Goal: Information Seeking & Learning: Find specific fact

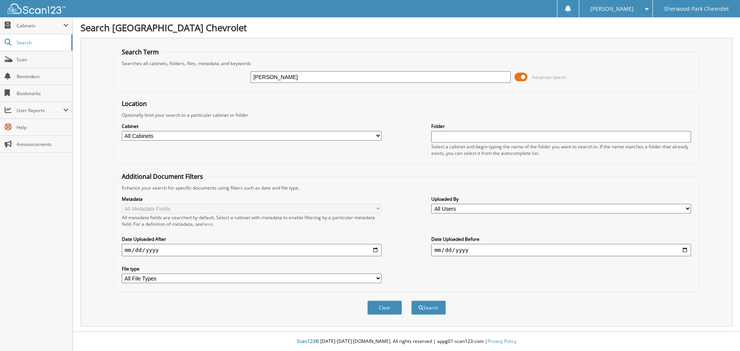
type input "[PERSON_NAME]"
click at [411, 301] on button "Search" at bounding box center [428, 308] width 35 height 14
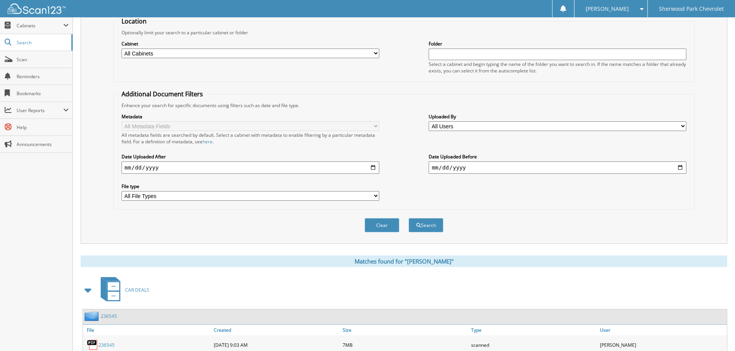
scroll to position [231, 0]
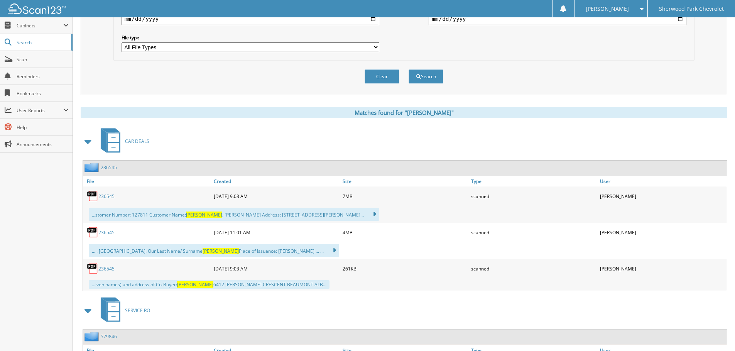
click at [104, 197] on link "236545" at bounding box center [106, 196] width 16 height 7
click at [109, 232] on link "236545" at bounding box center [106, 232] width 16 height 7
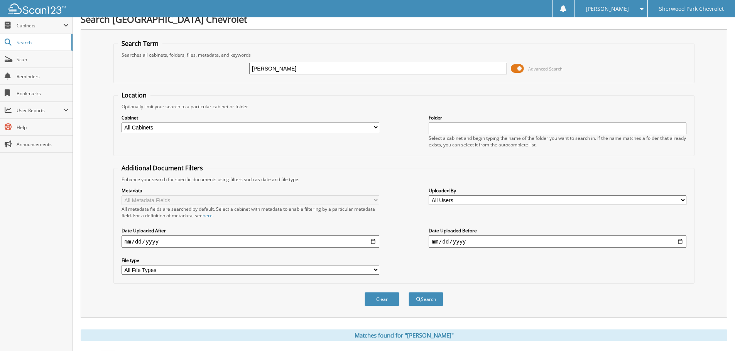
scroll to position [0, 0]
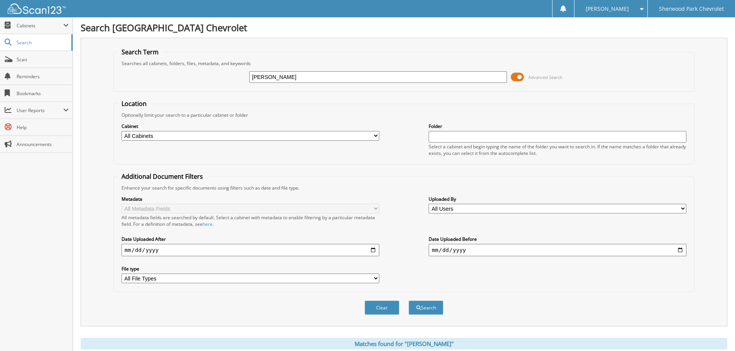
drag, startPoint x: 251, startPoint y: 90, endPoint x: 245, endPoint y: 90, distance: 6.2
click at [248, 90] on fieldset "Search Term Searches all cabinets, folders, files, metadata, and keywords MCKIE…" at bounding box center [403, 70] width 581 height 44
type input "SHEWCHUK"
click at [408, 301] on button "Search" at bounding box center [425, 308] width 35 height 14
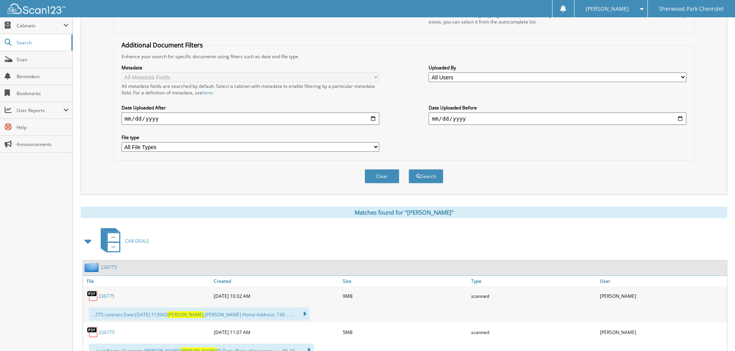
scroll to position [270, 0]
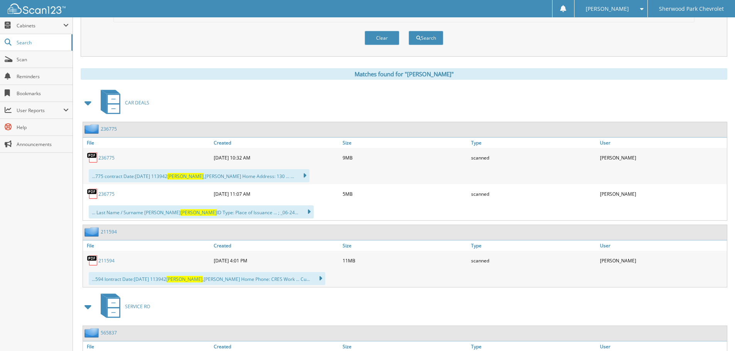
click at [104, 158] on link "236775" at bounding box center [106, 158] width 16 height 7
click at [110, 157] on link "236775" at bounding box center [106, 158] width 16 height 7
click at [106, 195] on link "236775" at bounding box center [106, 194] width 16 height 7
